Goal: Contribute content: Add original content to the website for others to see

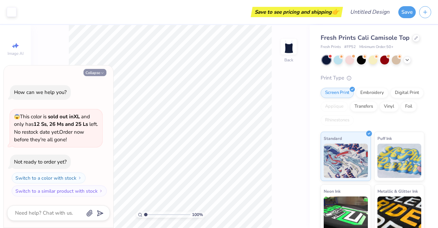
click at [95, 73] on button "Collapse" at bounding box center [95, 72] width 23 height 7
type textarea "x"
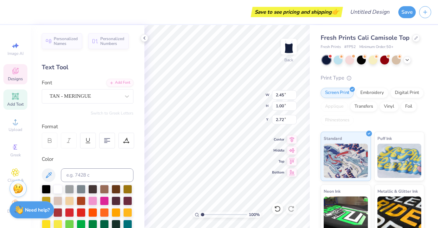
scroll to position [5, 1]
type textarea "A"
type textarea "AOE"
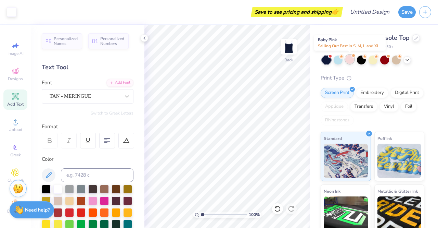
click at [350, 61] on div at bounding box center [349, 59] width 9 height 9
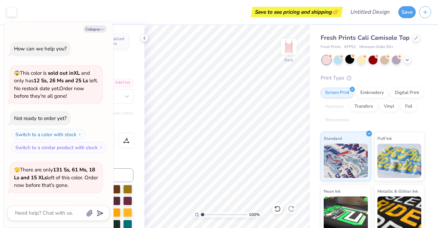
scroll to position [45, 0]
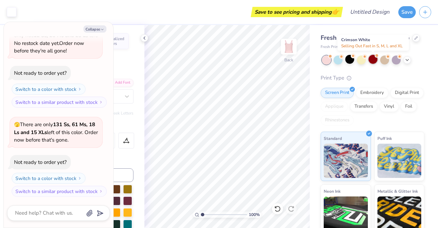
click at [369, 60] on div at bounding box center [373, 59] width 9 height 9
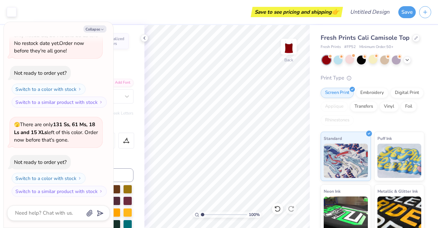
scroll to position [134, 0]
click at [397, 62] on div at bounding box center [396, 59] width 9 height 9
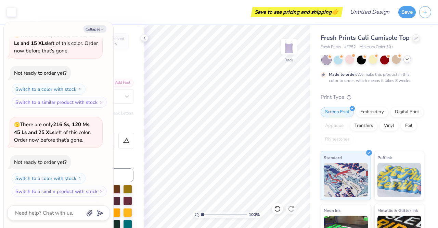
scroll to position [191, 0]
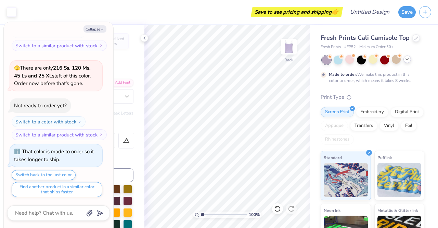
click at [407, 62] on icon at bounding box center [407, 58] width 5 height 5
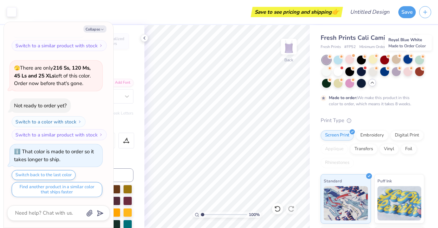
click at [407, 60] on div at bounding box center [408, 59] width 9 height 9
type textarea "x"
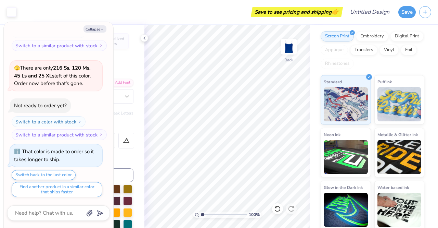
scroll to position [101, 0]
